Goal: Use online tool/utility: Use online tool/utility

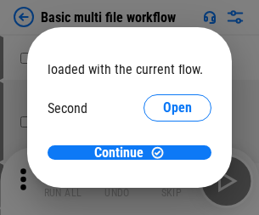
click at [163, 153] on span "Open" at bounding box center [177, 160] width 29 height 14
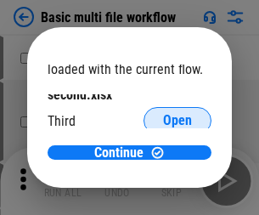
scroll to position [48, 0]
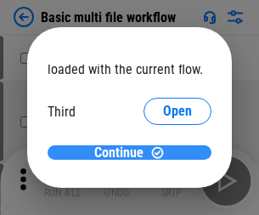
click at [123, 153] on span "Continue" at bounding box center [118, 153] width 49 height 14
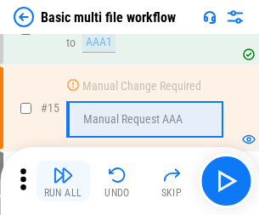
click at [63, 181] on img "button" at bounding box center [63, 175] width 20 height 20
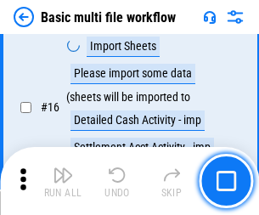
click at [63, 181] on img "button" at bounding box center [63, 175] width 20 height 20
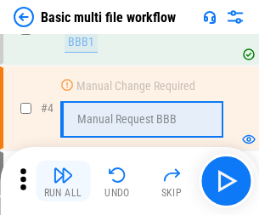
click at [63, 181] on img "button" at bounding box center [63, 175] width 20 height 20
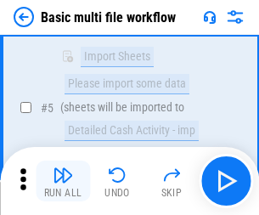
click at [63, 181] on img "button" at bounding box center [63, 175] width 20 height 20
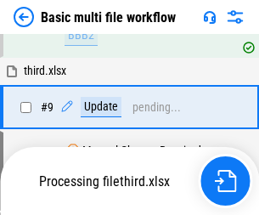
scroll to position [592, 0]
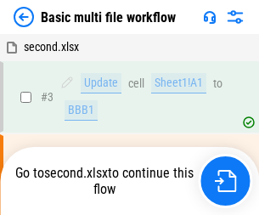
scroll to position [69, 0]
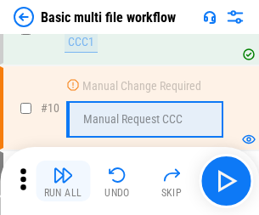
click at [63, 181] on img "button" at bounding box center [63, 175] width 20 height 20
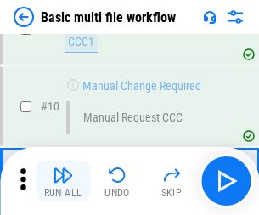
click at [63, 181] on img "button" at bounding box center [63, 175] width 20 height 20
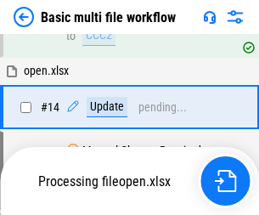
scroll to position [889, 0]
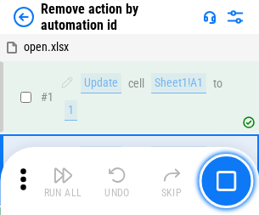
scroll to position [63, 0]
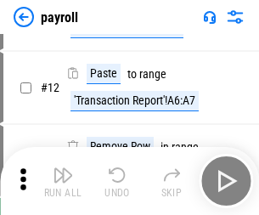
scroll to position [123, 0]
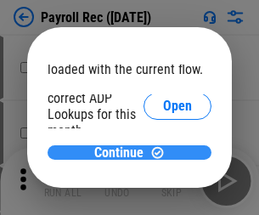
click at [123, 152] on span "Continue" at bounding box center [118, 153] width 49 height 14
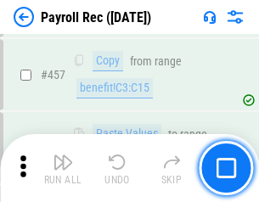
scroll to position [9061, 0]
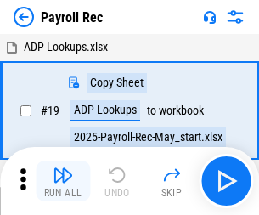
click at [63, 181] on img "button" at bounding box center [63, 175] width 20 height 20
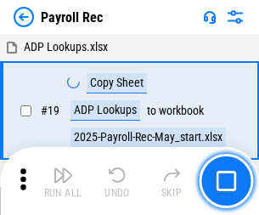
scroll to position [104, 0]
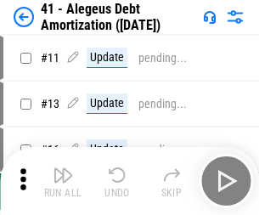
click at [63, 181] on img "button" at bounding box center [63, 175] width 20 height 20
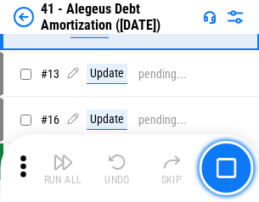
scroll to position [210, 0]
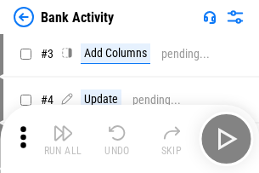
click at [63, 139] on img "button" at bounding box center [63, 132] width 20 height 20
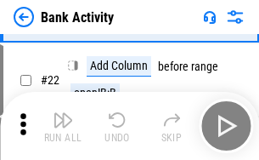
scroll to position [456, 0]
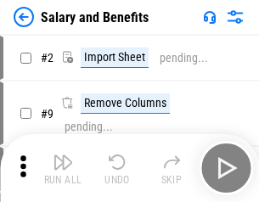
click at [63, 168] on img "button" at bounding box center [63, 162] width 20 height 20
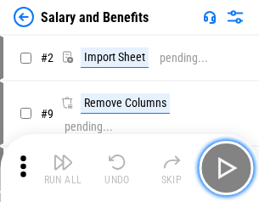
scroll to position [23, 0]
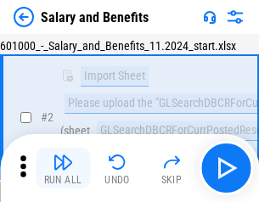
click at [63, 168] on img "button" at bounding box center [63, 162] width 20 height 20
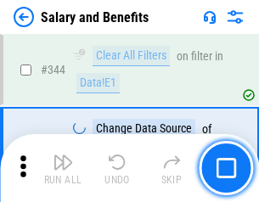
scroll to position [7961, 0]
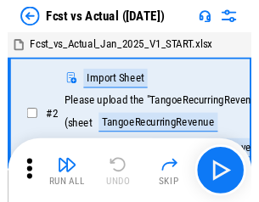
scroll to position [22, 0]
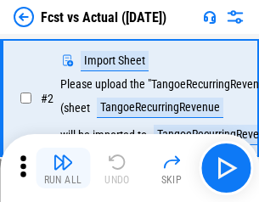
click at [63, 168] on img "button" at bounding box center [63, 162] width 20 height 20
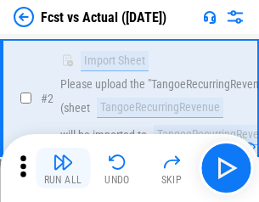
click at [63, 168] on img "button" at bounding box center [63, 162] width 20 height 20
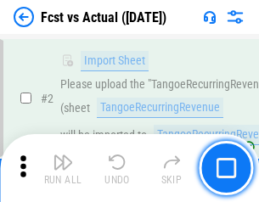
scroll to position [159, 0]
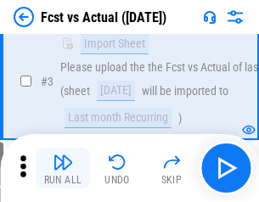
click at [63, 168] on img "button" at bounding box center [63, 162] width 20 height 20
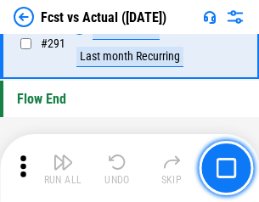
scroll to position [8047, 0]
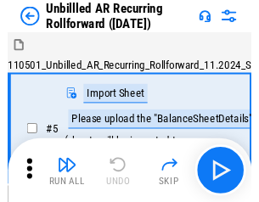
scroll to position [37, 0]
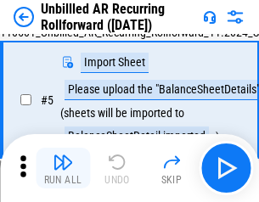
click at [63, 168] on img "button" at bounding box center [63, 162] width 20 height 20
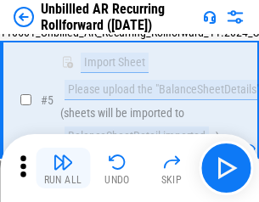
click at [63, 168] on img "button" at bounding box center [63, 162] width 20 height 20
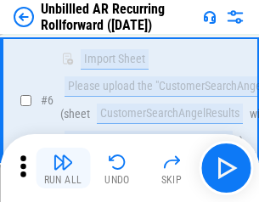
click at [63, 168] on img "button" at bounding box center [63, 162] width 20 height 20
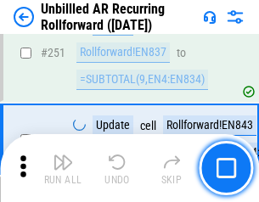
scroll to position [5775, 0]
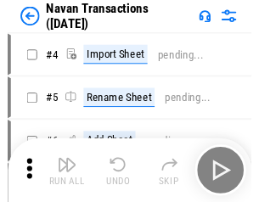
scroll to position [27, 0]
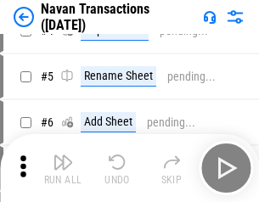
click at [63, 168] on img "button" at bounding box center [63, 162] width 20 height 20
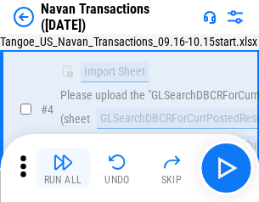
click at [63, 168] on img "button" at bounding box center [63, 162] width 20 height 20
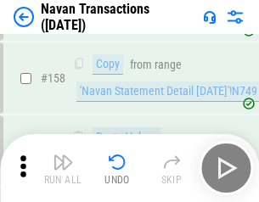
scroll to position [5513, 0]
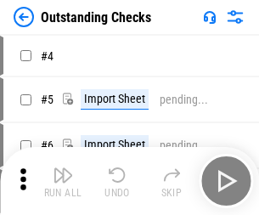
click at [63, 168] on img "button" at bounding box center [63, 175] width 20 height 20
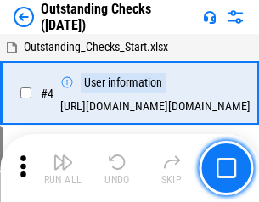
scroll to position [71, 0]
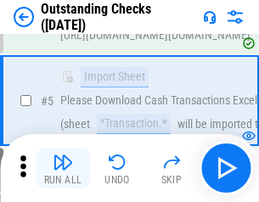
click at [63, 168] on img "button" at bounding box center [63, 162] width 20 height 20
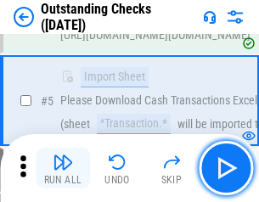
scroll to position [178, 0]
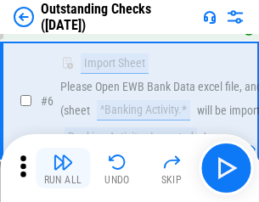
click at [63, 168] on img "button" at bounding box center [63, 162] width 20 height 20
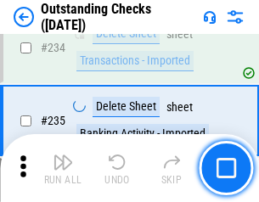
scroll to position [5163, 0]
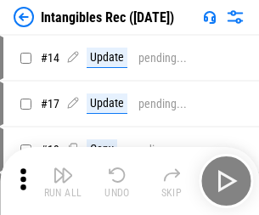
click at [63, 181] on img "button" at bounding box center [63, 175] width 20 height 20
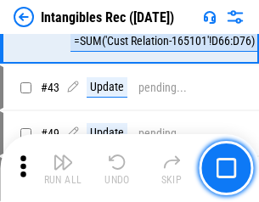
scroll to position [662, 0]
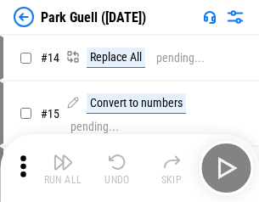
click at [63, 168] on img "button" at bounding box center [63, 162] width 20 height 20
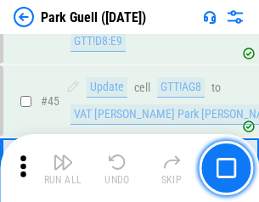
scroll to position [2126, 0]
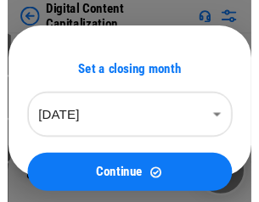
scroll to position [37, 0]
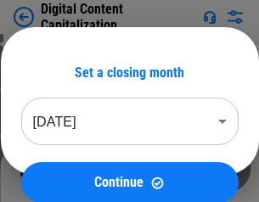
click at [63, 168] on img "button" at bounding box center [63, 162] width 20 height 20
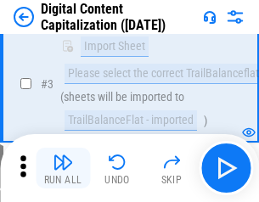
click at [63, 168] on img "button" at bounding box center [63, 162] width 20 height 20
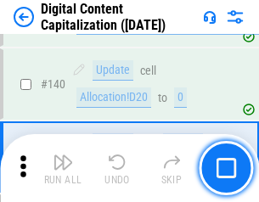
scroll to position [1791, 0]
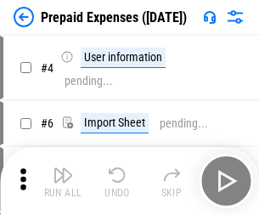
click at [63, 168] on img "button" at bounding box center [63, 175] width 20 height 20
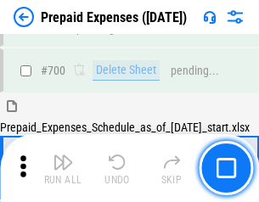
scroll to position [4575, 0]
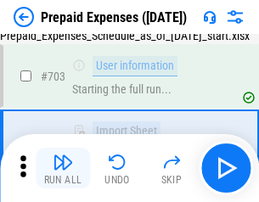
click at [63, 168] on img "button" at bounding box center [63, 162] width 20 height 20
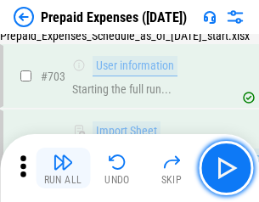
scroll to position [4675, 0]
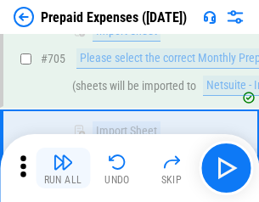
click at [63, 168] on img "button" at bounding box center [63, 162] width 20 height 20
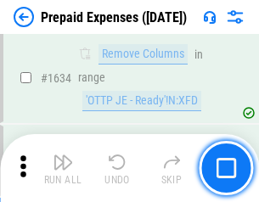
scroll to position [16555, 0]
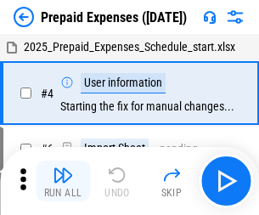
click at [63, 181] on img "button" at bounding box center [63, 175] width 20 height 20
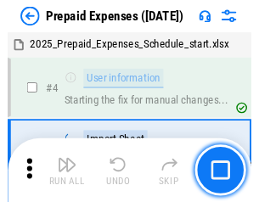
scroll to position [75, 0]
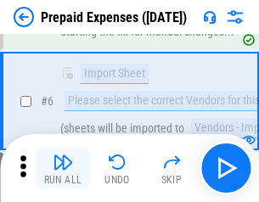
click at [63, 168] on img "button" at bounding box center [63, 162] width 20 height 20
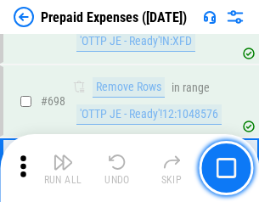
scroll to position [5921, 0]
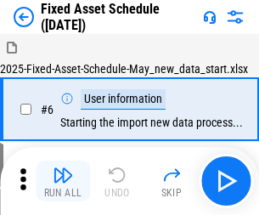
click at [63, 181] on img "button" at bounding box center [63, 175] width 20 height 20
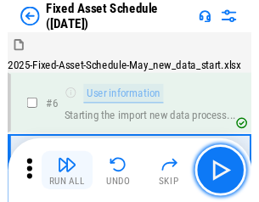
scroll to position [92, 0]
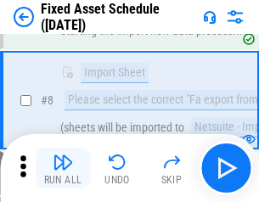
click at [63, 168] on img "button" at bounding box center [63, 162] width 20 height 20
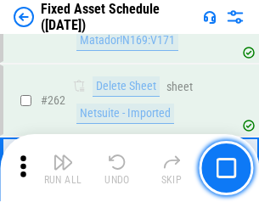
scroll to position [5419, 0]
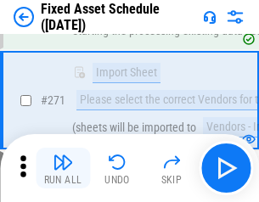
click at [63, 168] on img "button" at bounding box center [63, 162] width 20 height 20
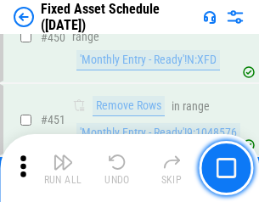
scroll to position [7601, 0]
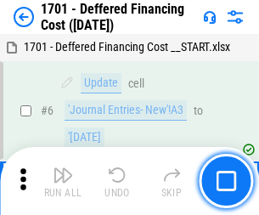
scroll to position [204, 0]
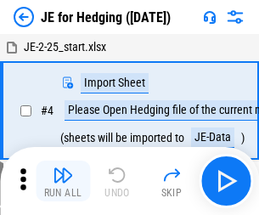
click at [63, 168] on img "button" at bounding box center [63, 175] width 20 height 20
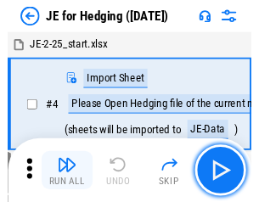
scroll to position [3, 0]
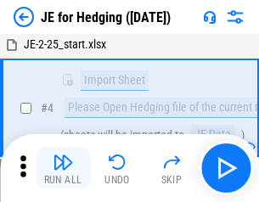
click at [63, 168] on img "button" at bounding box center [63, 162] width 20 height 20
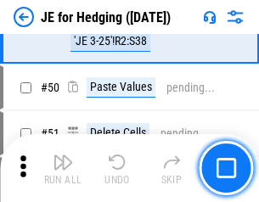
scroll to position [1101, 0]
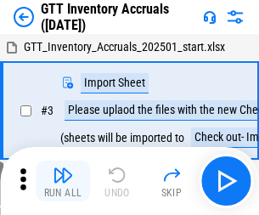
click at [63, 168] on img "button" at bounding box center [63, 175] width 20 height 20
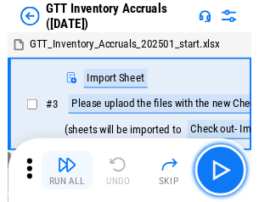
scroll to position [3, 0]
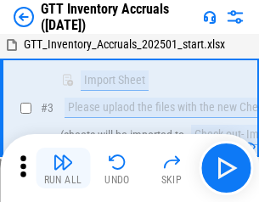
click at [63, 168] on img "button" at bounding box center [63, 162] width 20 height 20
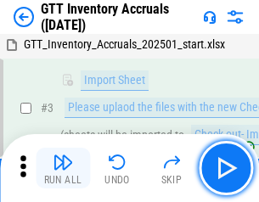
scroll to position [110, 0]
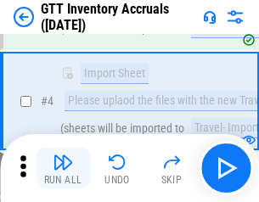
click at [63, 168] on img "button" at bounding box center [63, 162] width 20 height 20
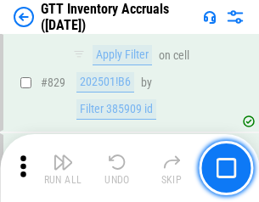
scroll to position [12906, 0]
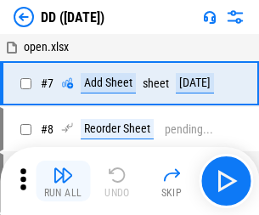
click at [63, 181] on img "button" at bounding box center [63, 175] width 20 height 20
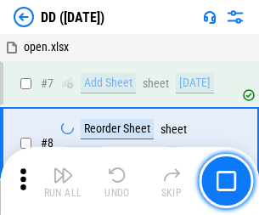
scroll to position [164, 0]
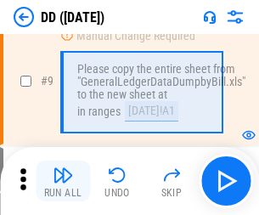
click at [63, 181] on img "button" at bounding box center [63, 175] width 20 height 20
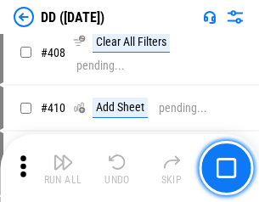
scroll to position [7608, 0]
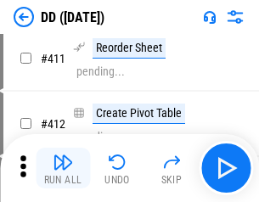
click at [63, 168] on img "button" at bounding box center [63, 162] width 20 height 20
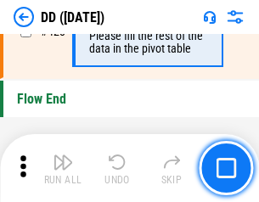
scroll to position [8138, 0]
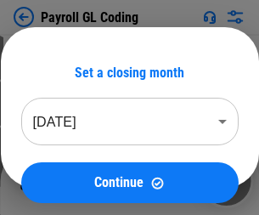
click at [63, 181] on img "button" at bounding box center [63, 175] width 20 height 20
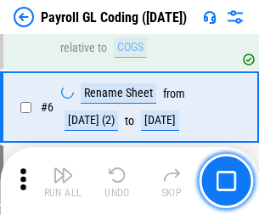
scroll to position [204, 0]
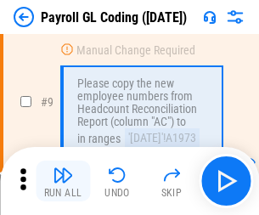
click at [63, 181] on img "button" at bounding box center [63, 175] width 20 height 20
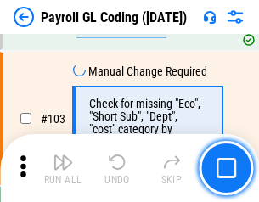
scroll to position [3989, 0]
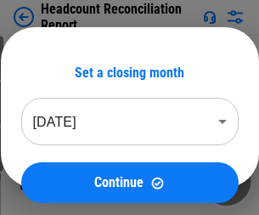
click at [63, 181] on img "button" at bounding box center [63, 175] width 20 height 20
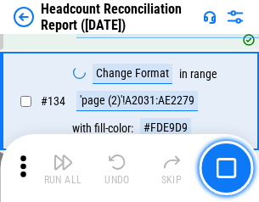
scroll to position [2044, 0]
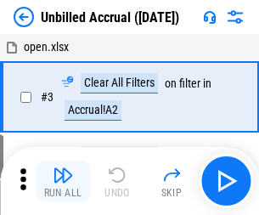
click at [63, 181] on img "button" at bounding box center [63, 175] width 20 height 20
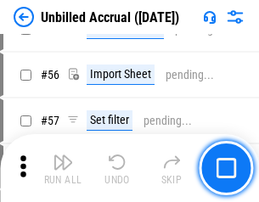
scroll to position [1775, 0]
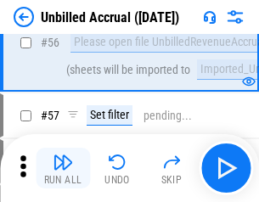
click at [63, 168] on img "button" at bounding box center [63, 162] width 20 height 20
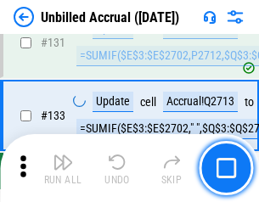
scroll to position [5065, 0]
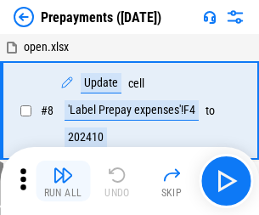
click at [63, 181] on img "button" at bounding box center [63, 175] width 20 height 20
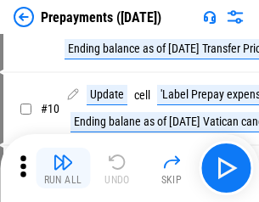
scroll to position [106, 0]
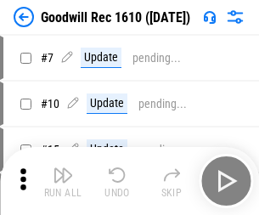
click at [63, 181] on img "button" at bounding box center [63, 175] width 20 height 20
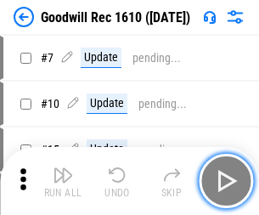
scroll to position [291, 0]
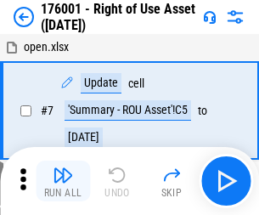
click at [63, 181] on img "button" at bounding box center [63, 175] width 20 height 20
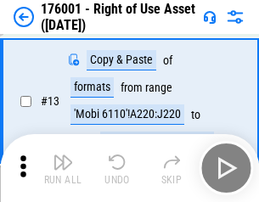
scroll to position [110, 0]
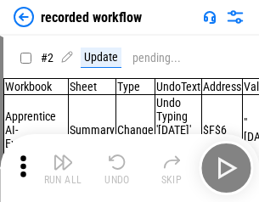
click at [63, 168] on img "button" at bounding box center [63, 162] width 20 height 20
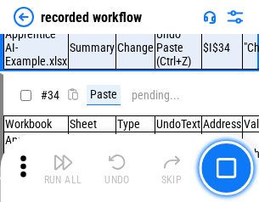
scroll to position [5315, 0]
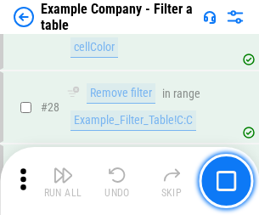
scroll to position [1556, 0]
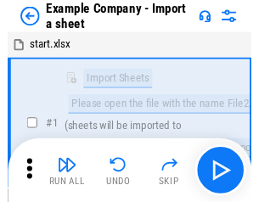
scroll to position [26, 0]
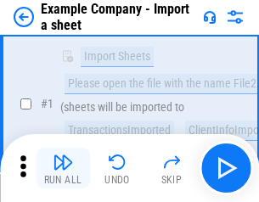
click at [63, 168] on img "button" at bounding box center [63, 162] width 20 height 20
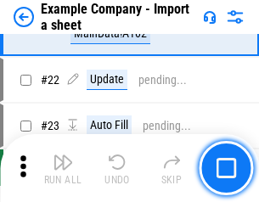
scroll to position [376, 0]
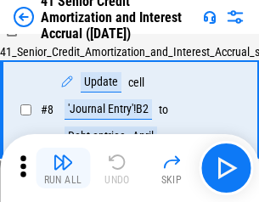
click at [63, 168] on img "button" at bounding box center [63, 162] width 20 height 20
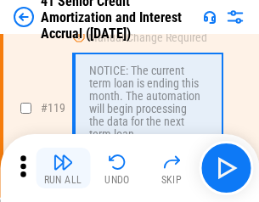
click at [63, 168] on img "button" at bounding box center [63, 162] width 20 height 20
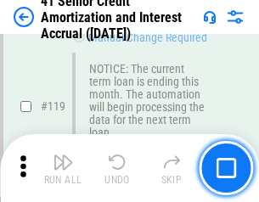
scroll to position [1604, 0]
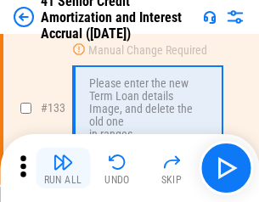
click at [63, 168] on img "button" at bounding box center [63, 162] width 20 height 20
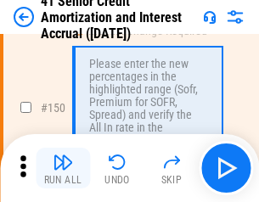
click at [63, 168] on img "button" at bounding box center [63, 162] width 20 height 20
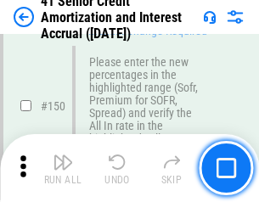
scroll to position [1955, 0]
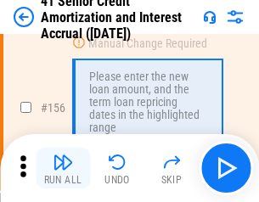
click at [63, 168] on img "button" at bounding box center [63, 162] width 20 height 20
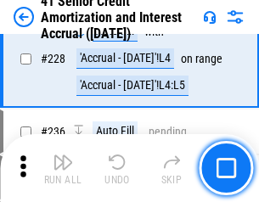
scroll to position [3808, 0]
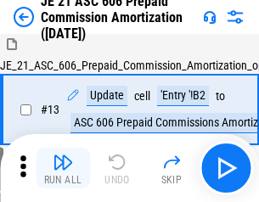
click at [63, 168] on img "button" at bounding box center [63, 162] width 20 height 20
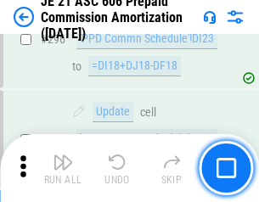
scroll to position [3129, 0]
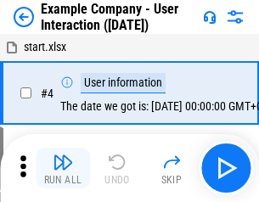
click at [63, 168] on img "button" at bounding box center [63, 162] width 20 height 20
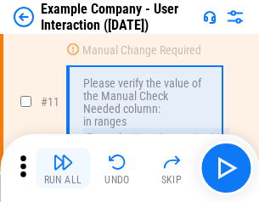
click at [63, 168] on img "button" at bounding box center [63, 162] width 20 height 20
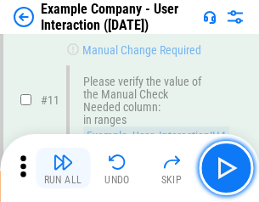
scroll to position [368, 0]
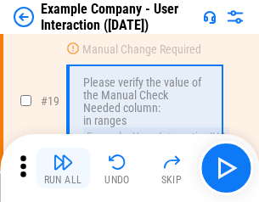
click at [63, 168] on img "button" at bounding box center [63, 162] width 20 height 20
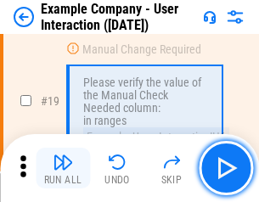
click at [63, 168] on img "button" at bounding box center [63, 162] width 20 height 20
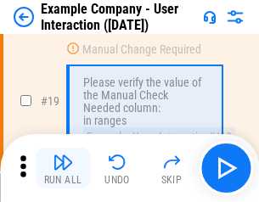
click at [63, 168] on img "button" at bounding box center [63, 162] width 20 height 20
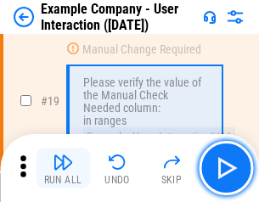
click at [63, 168] on img "button" at bounding box center [63, 162] width 20 height 20
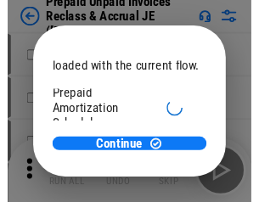
scroll to position [101, 0]
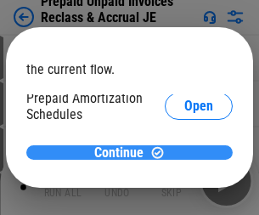
click at [123, 152] on span "Continue" at bounding box center [118, 153] width 49 height 14
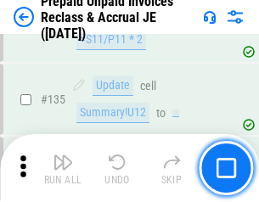
scroll to position [2204, 0]
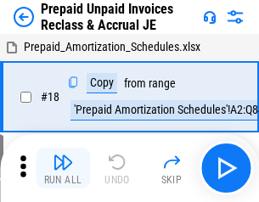
click at [63, 168] on img "button" at bounding box center [63, 162] width 20 height 20
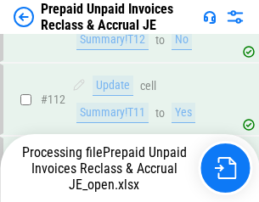
scroll to position [2204, 0]
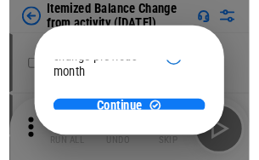
scroll to position [124, 0]
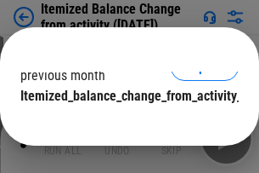
click at [123, 123] on span "Continue" at bounding box center [118, 130] width 49 height 14
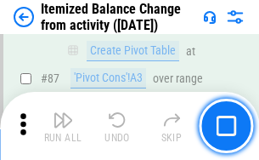
scroll to position [1662, 0]
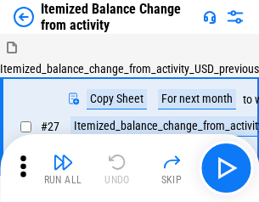
scroll to position [26, 0]
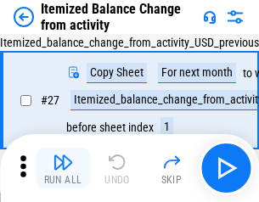
click at [63, 168] on img "button" at bounding box center [63, 162] width 20 height 20
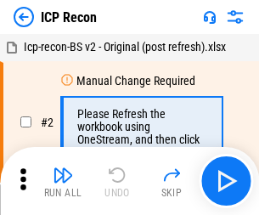
scroll to position [8, 0]
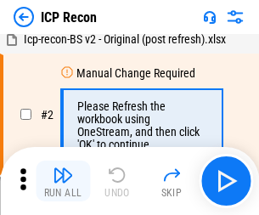
click at [63, 181] on img "button" at bounding box center [63, 175] width 20 height 20
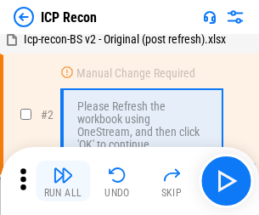
click at [63, 181] on img "button" at bounding box center [63, 175] width 20 height 20
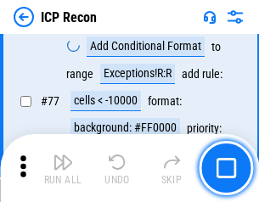
scroll to position [1528, 0]
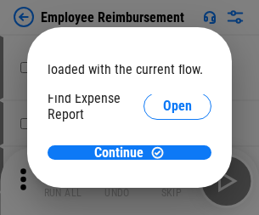
click at [163, 197] on span "Open" at bounding box center [177, 204] width 29 height 14
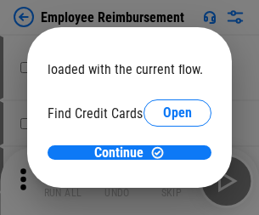
scroll to position [99, 0]
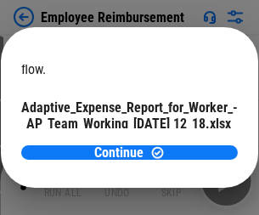
click at [190, 143] on span "Open" at bounding box center [204, 150] width 29 height 14
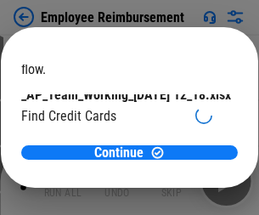
scroll to position [177, 0]
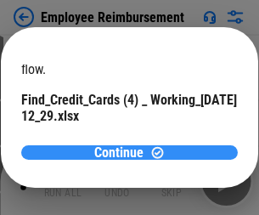
click at [123, 152] on span "Continue" at bounding box center [118, 153] width 49 height 14
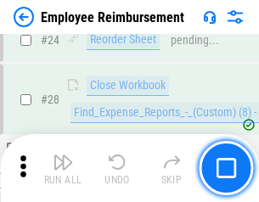
scroll to position [795, 0]
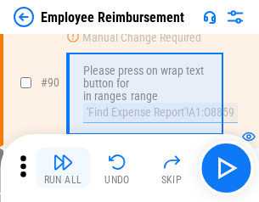
click at [63, 168] on img "button" at bounding box center [63, 162] width 20 height 20
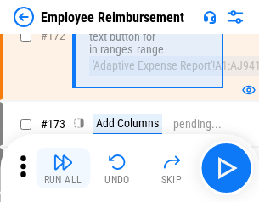
click at [63, 168] on img "button" at bounding box center [63, 162] width 20 height 20
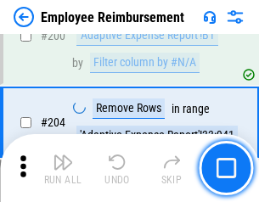
scroll to position [4302, 0]
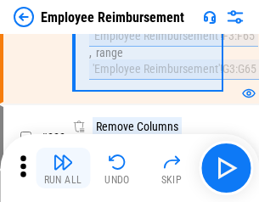
click at [63, 168] on img "button" at bounding box center [63, 162] width 20 height 20
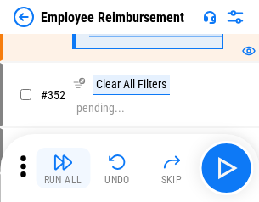
click at [63, 168] on img "button" at bounding box center [63, 162] width 20 height 20
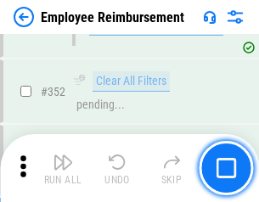
scroll to position [8766, 0]
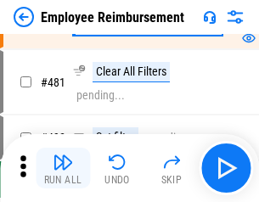
click at [63, 168] on img "button" at bounding box center [63, 162] width 20 height 20
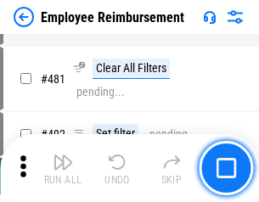
scroll to position [10395, 0]
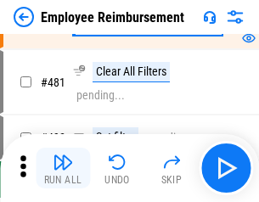
click at [63, 168] on img "button" at bounding box center [63, 162] width 20 height 20
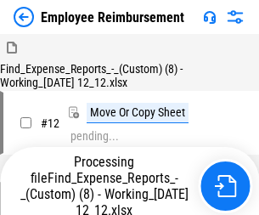
scroll to position [58, 0]
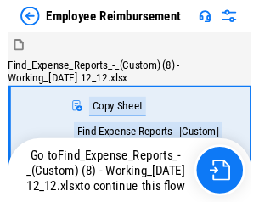
scroll to position [58, 0]
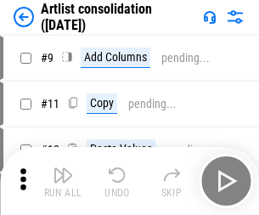
click at [63, 181] on img "button" at bounding box center [63, 175] width 20 height 20
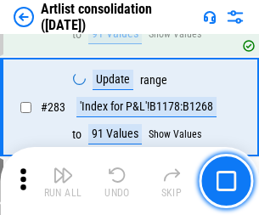
scroll to position [7032, 0]
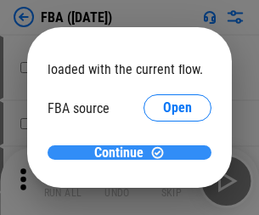
click at [123, 153] on span "Continue" at bounding box center [118, 153] width 49 height 14
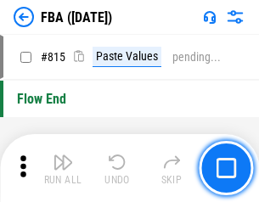
scroll to position [15148, 0]
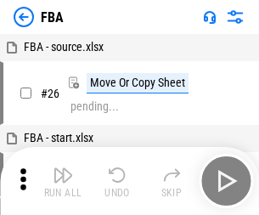
scroll to position [17, 0]
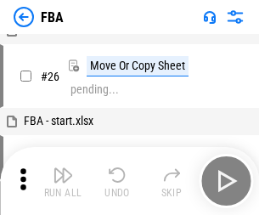
click at [63, 181] on img "button" at bounding box center [63, 175] width 20 height 20
